Goal: Check status: Check status

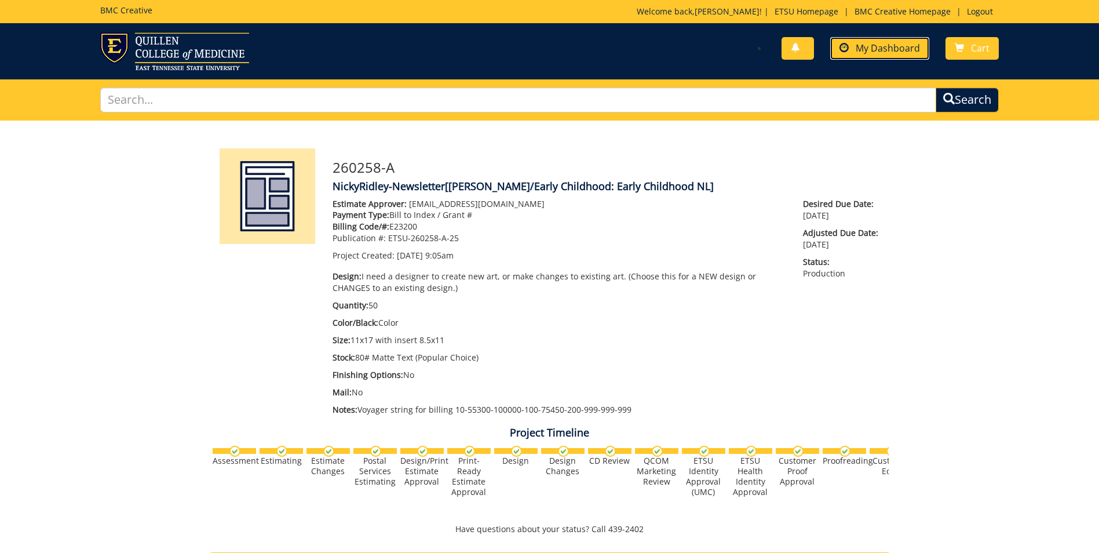
click at [877, 46] on span "My Dashboard" at bounding box center [888, 48] width 64 height 13
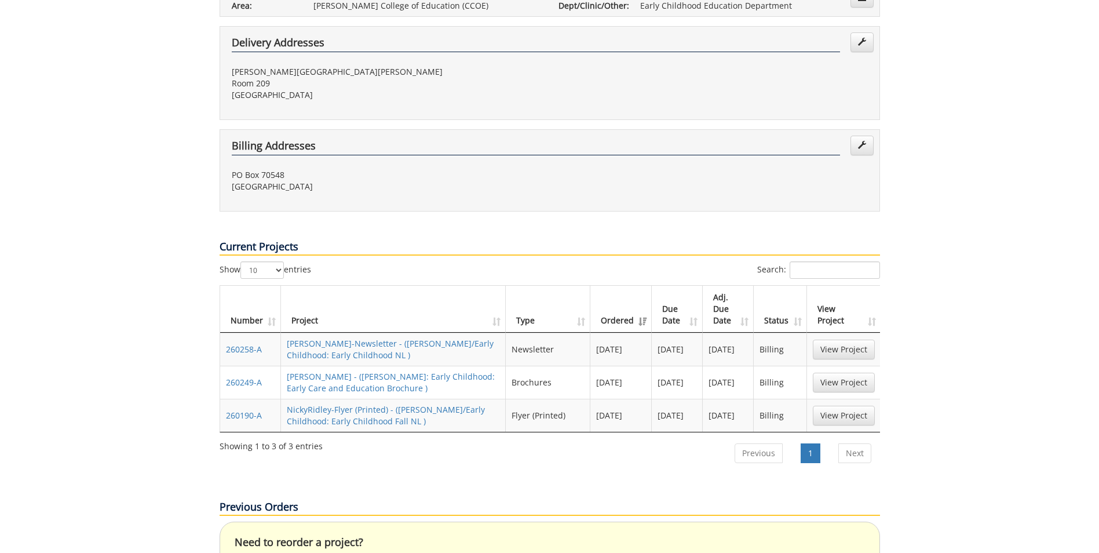
scroll to position [232, 0]
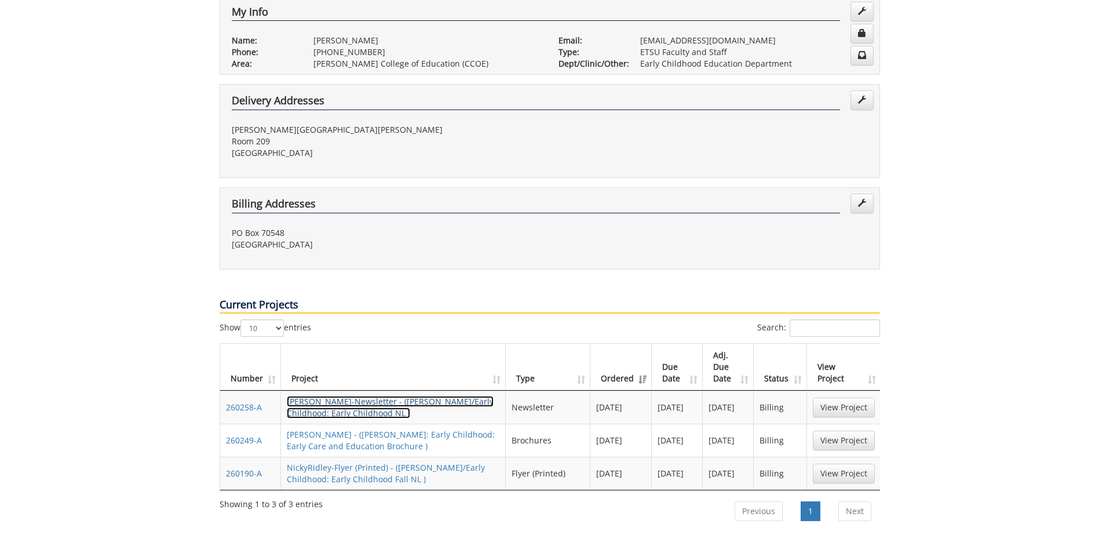
click at [400, 396] on link "NickyRidley-Newsletter - (COE/Early Childhood: Early Childhood NL )" at bounding box center [390, 407] width 207 height 23
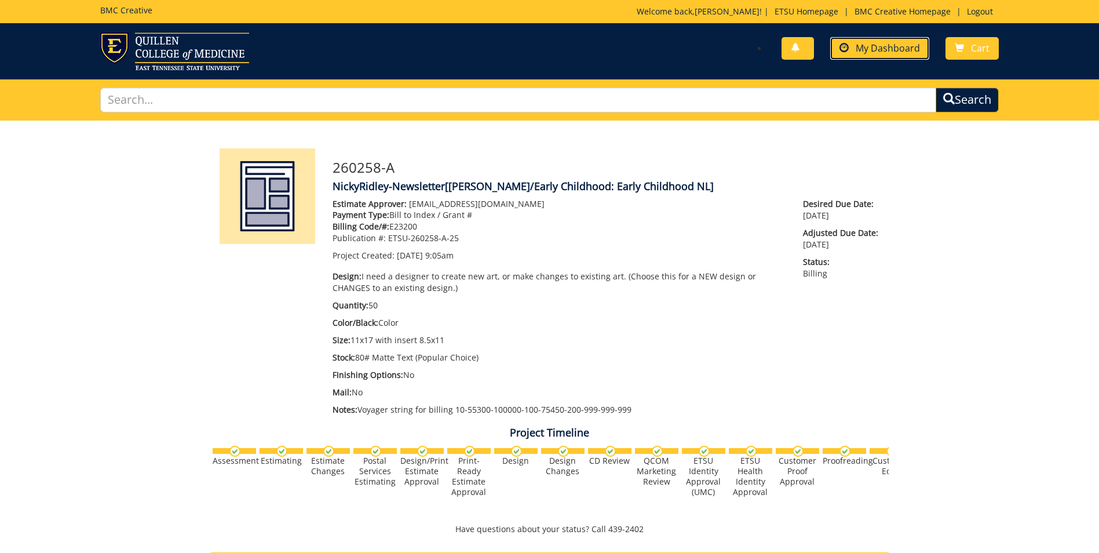
click at [905, 47] on span "My Dashboard" at bounding box center [888, 48] width 64 height 13
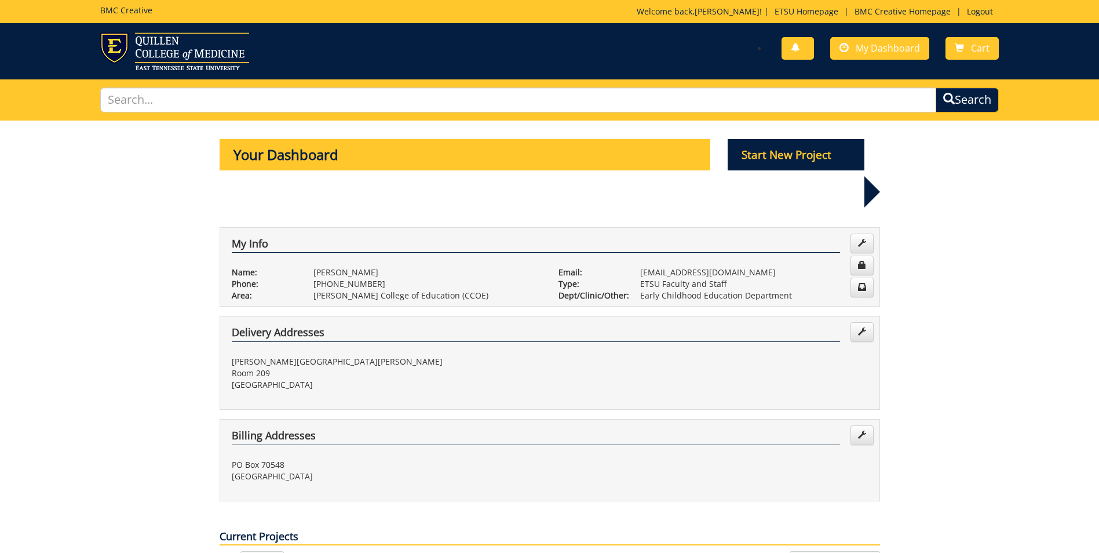
scroll to position [348, 0]
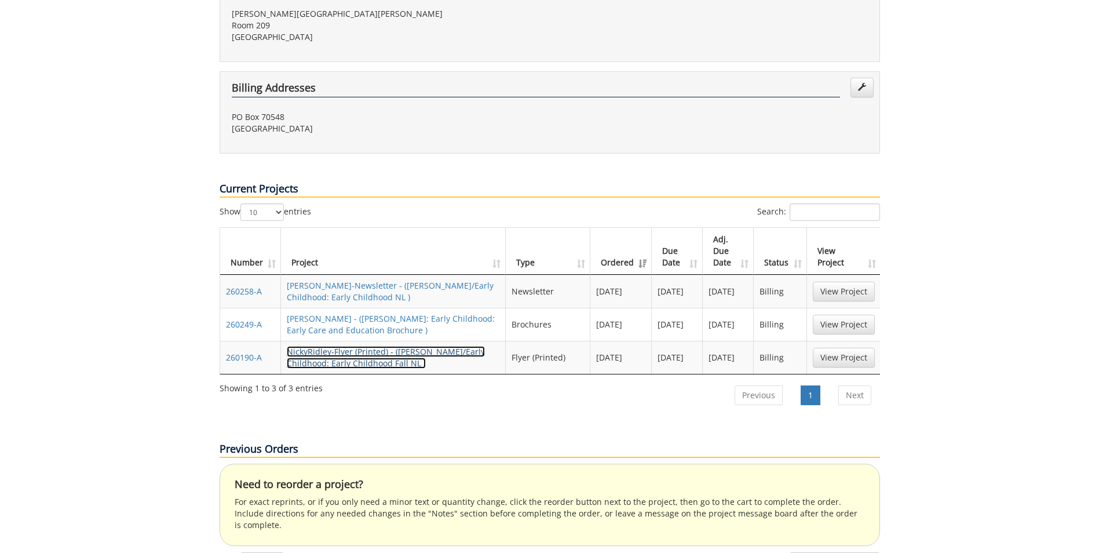
click at [358, 346] on link "NickyRidley-Flyer (Printed) - ([PERSON_NAME]/Early Childhood: Early Childhood F…" at bounding box center [386, 357] width 198 height 23
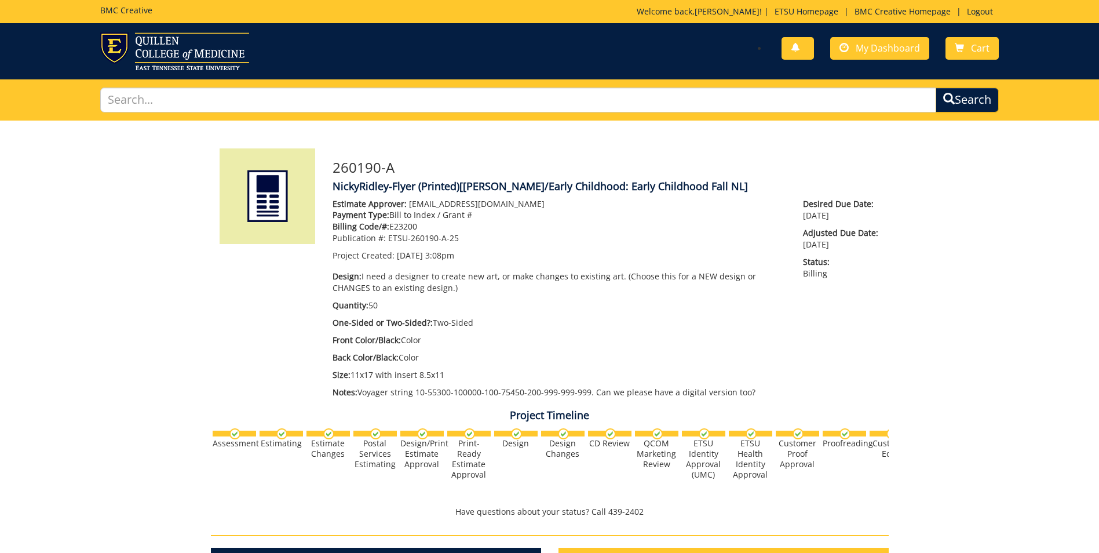
scroll to position [393, 0]
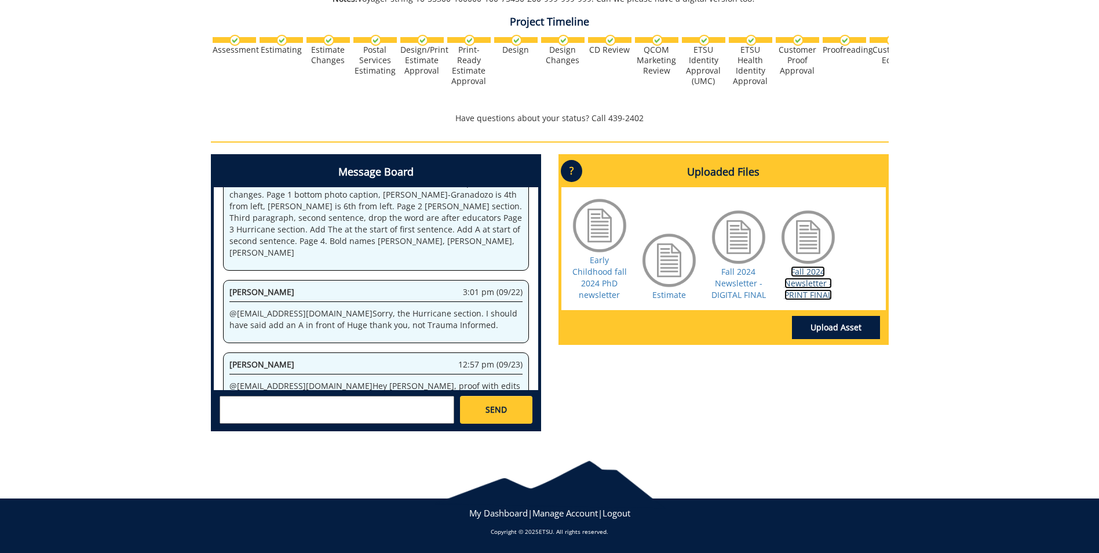
click at [810, 279] on link "Fall 2024 Newsletter - PRINT FINAL" at bounding box center [809, 283] width 48 height 34
click at [806, 286] on link "Fall 2024 Newsletter - PRINT FINAL" at bounding box center [809, 283] width 48 height 34
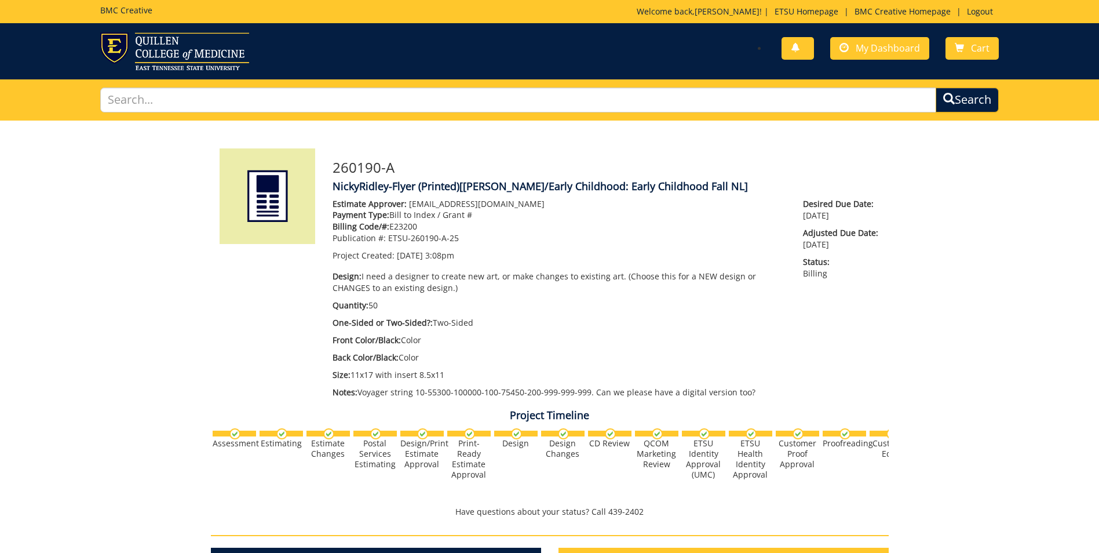
click at [895, 362] on div "Project Timeline Assessment Estimating" at bounding box center [549, 348] width 695 height 351
click at [985, 13] on link "Logout" at bounding box center [980, 11] width 38 height 11
